Goal: Share content

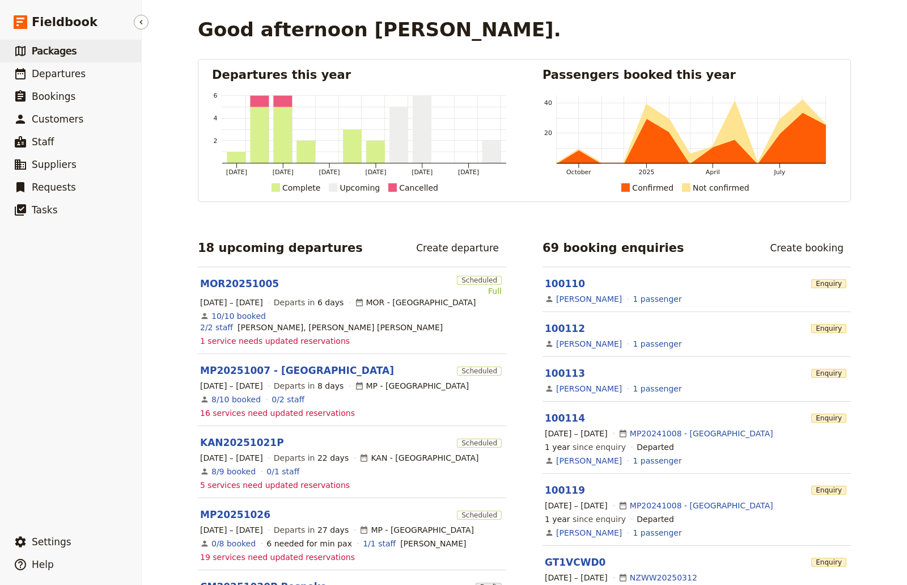
click at [48, 49] on span "Packages" at bounding box center [54, 50] width 45 height 11
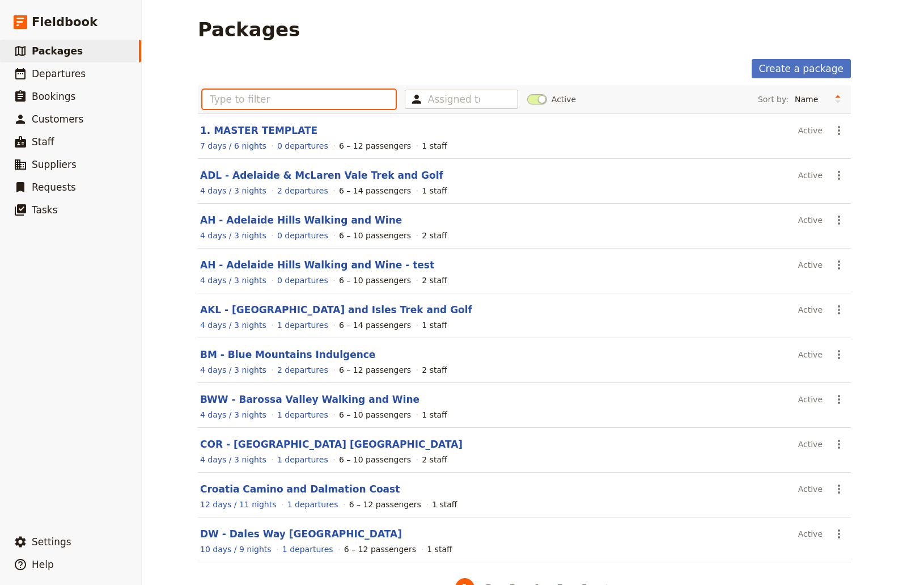
click at [220, 100] on input "text" at bounding box center [298, 99] width 193 height 19
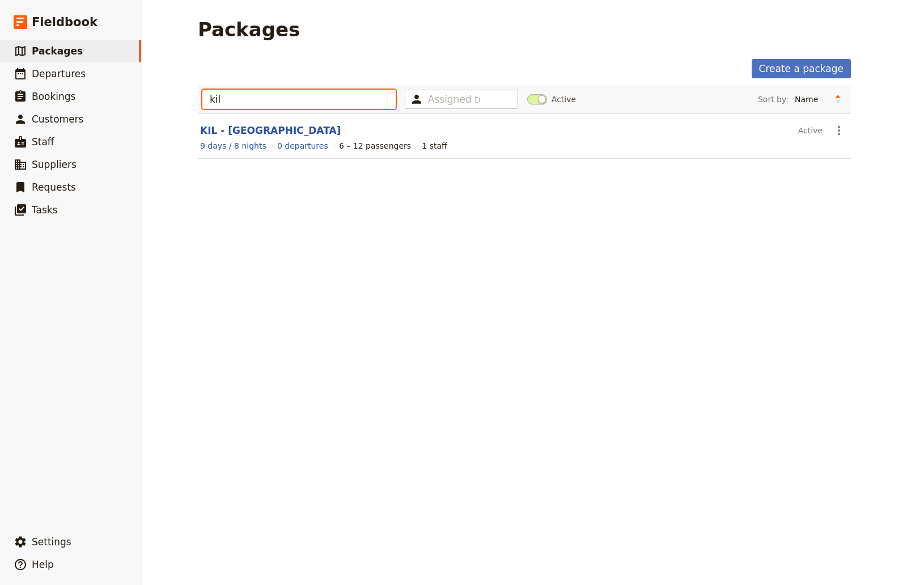
type input "kil"
click at [258, 137] on header "KIL - [GEOGRAPHIC_DATA]" at bounding box center [497, 131] width 594 height 14
click at [266, 130] on link "KIL - [GEOGRAPHIC_DATA]" at bounding box center [270, 130] width 141 height 11
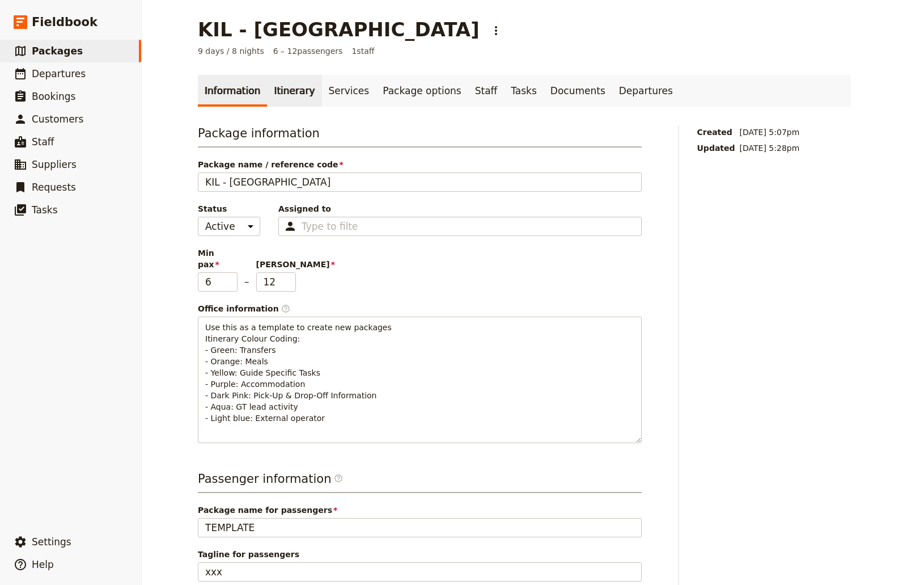
click at [278, 91] on link "Itinerary" at bounding box center [294, 91] width 54 height 32
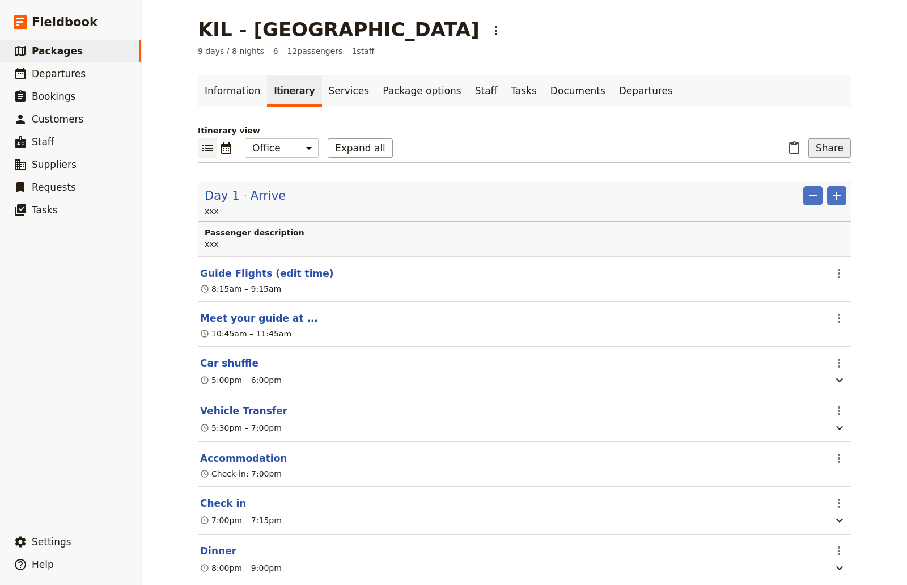
click at [834, 146] on button "Share" at bounding box center [829, 147] width 43 height 19
click at [805, 205] on span "Sales Brochure" at bounding box center [793, 204] width 60 height 11
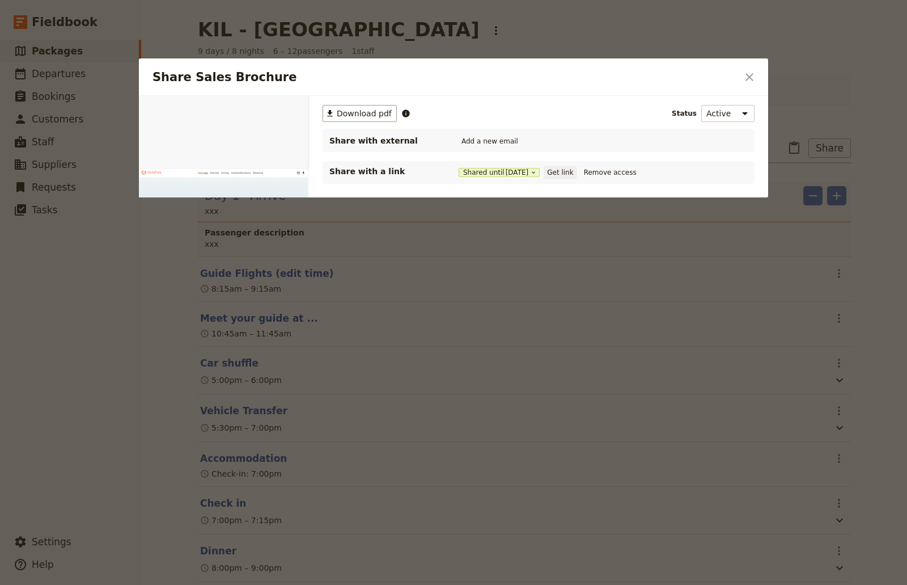
click at [573, 167] on button "Get link" at bounding box center [560, 172] width 32 height 12
click at [571, 173] on button "Get link" at bounding box center [560, 172] width 32 height 12
